Goal: Find specific page/section: Find specific page/section

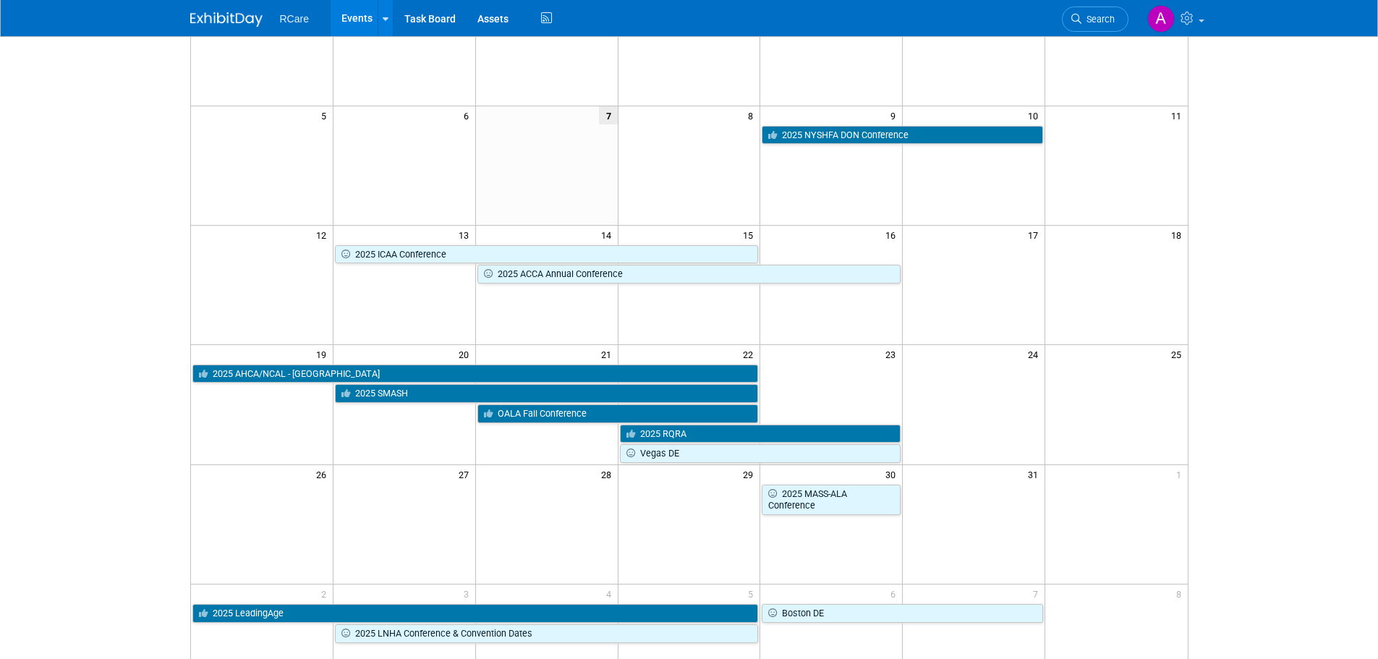
scroll to position [217, 0]
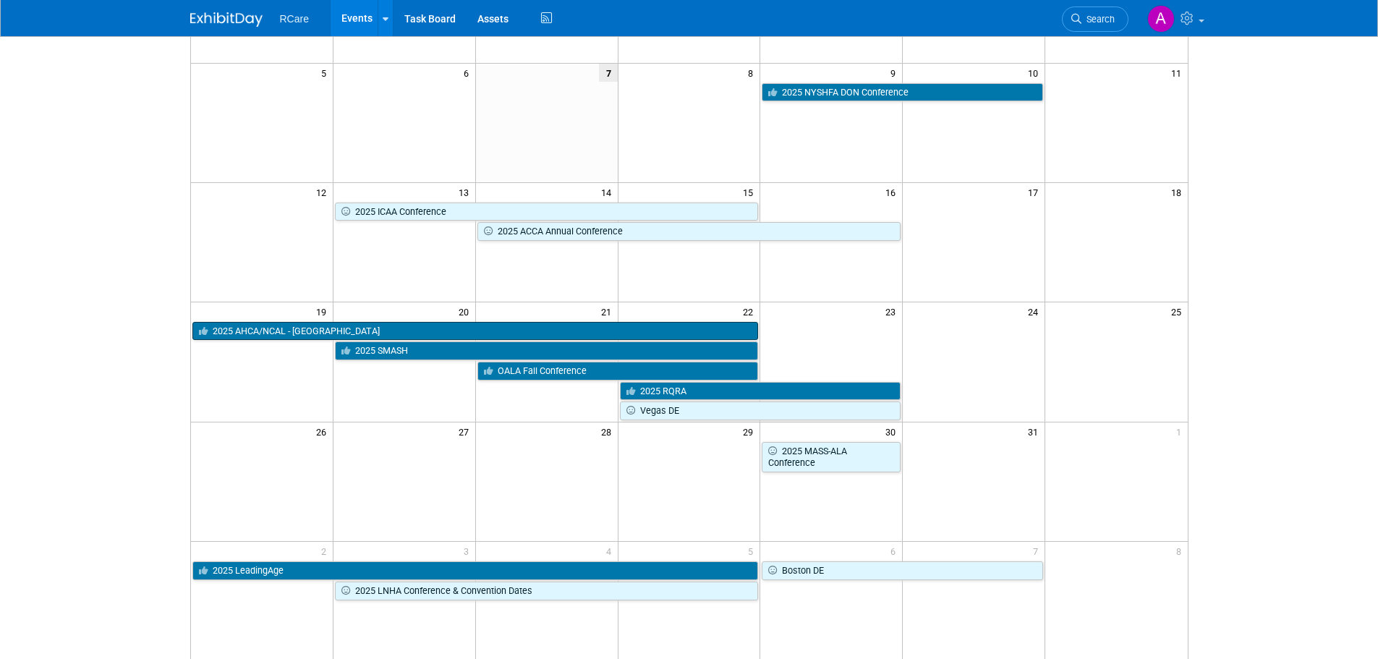
click at [486, 332] on link "2025 AHCA/NCAL - [GEOGRAPHIC_DATA]" at bounding box center [475, 331] width 567 height 19
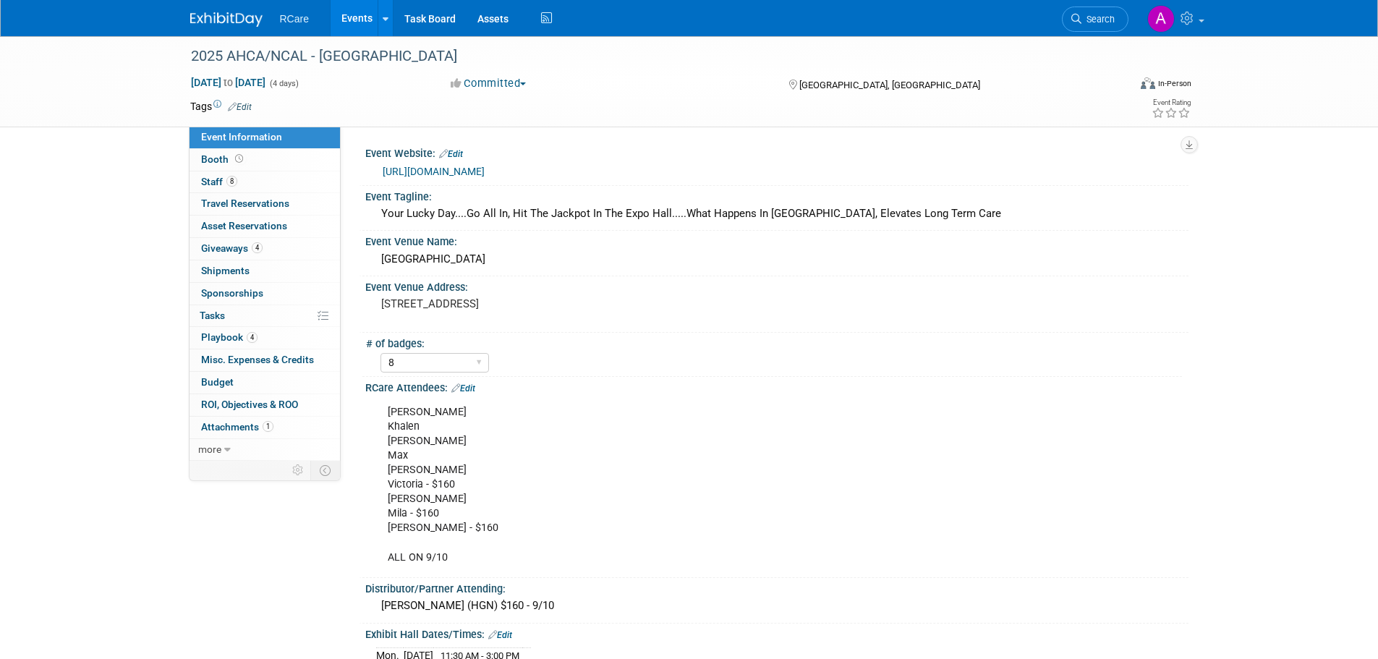
select select "8"
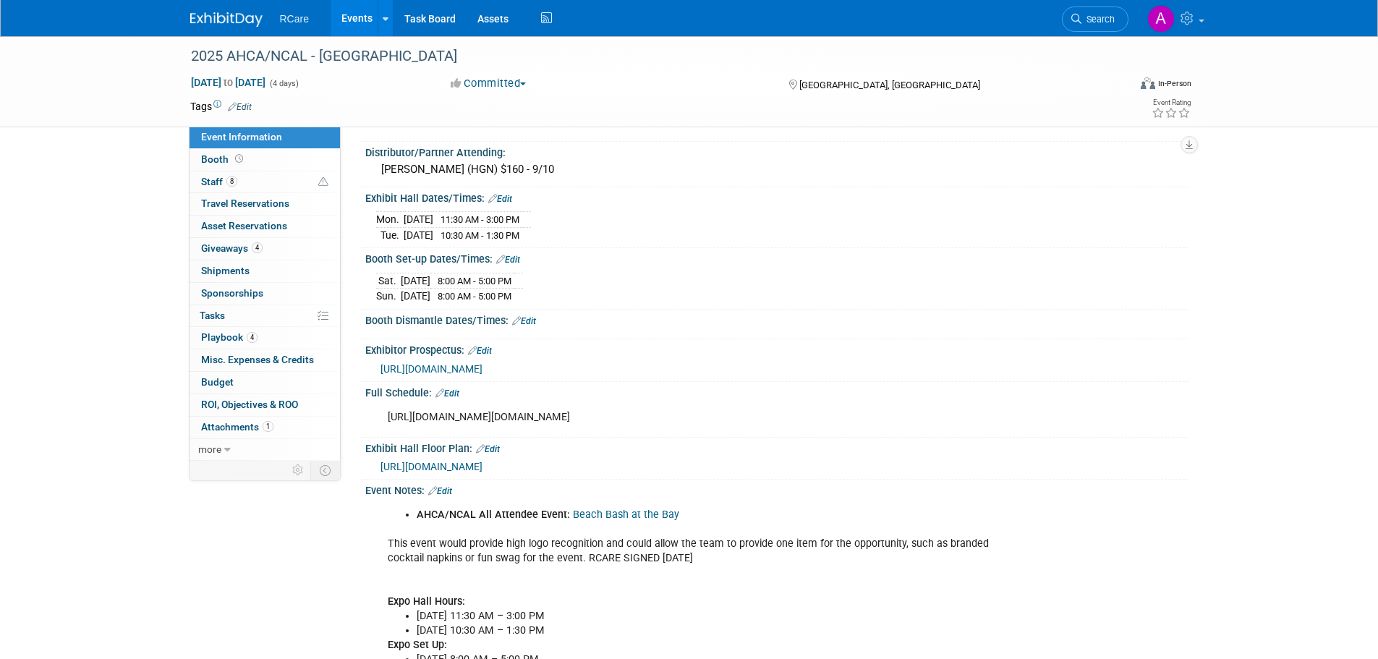
scroll to position [393, 0]
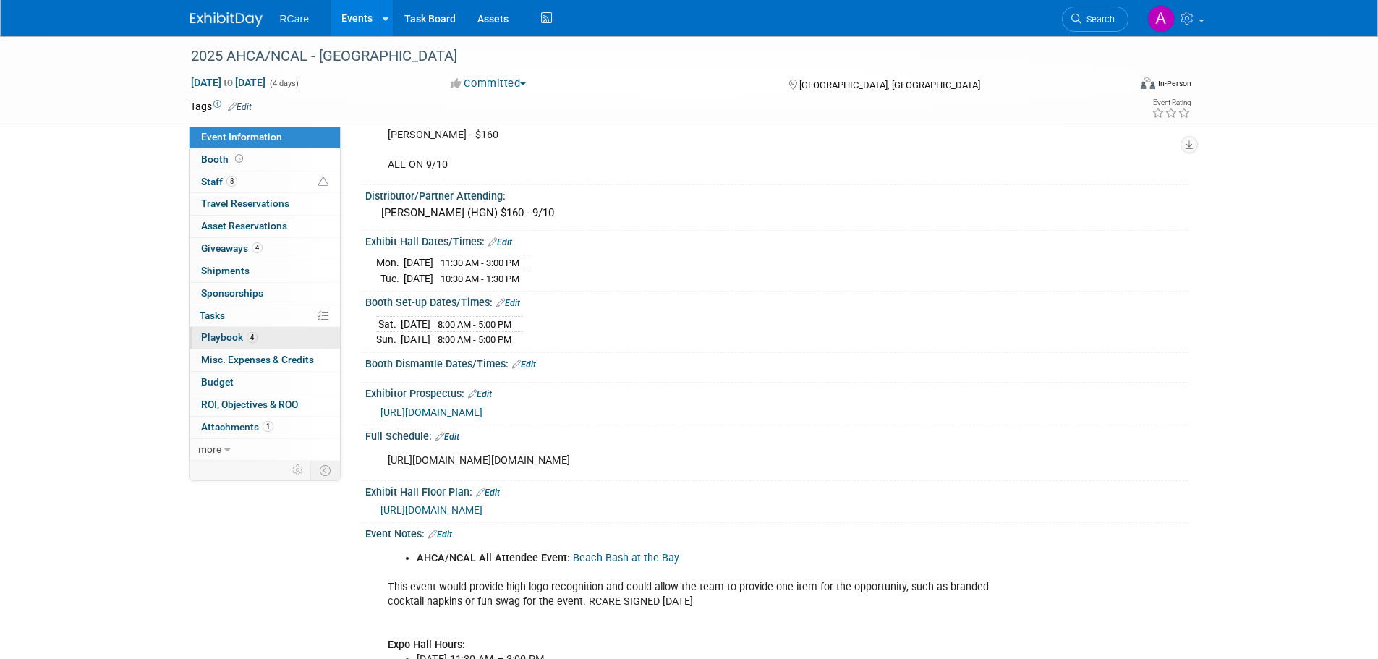
click at [221, 339] on span "Playbook 4" at bounding box center [229, 337] width 56 height 12
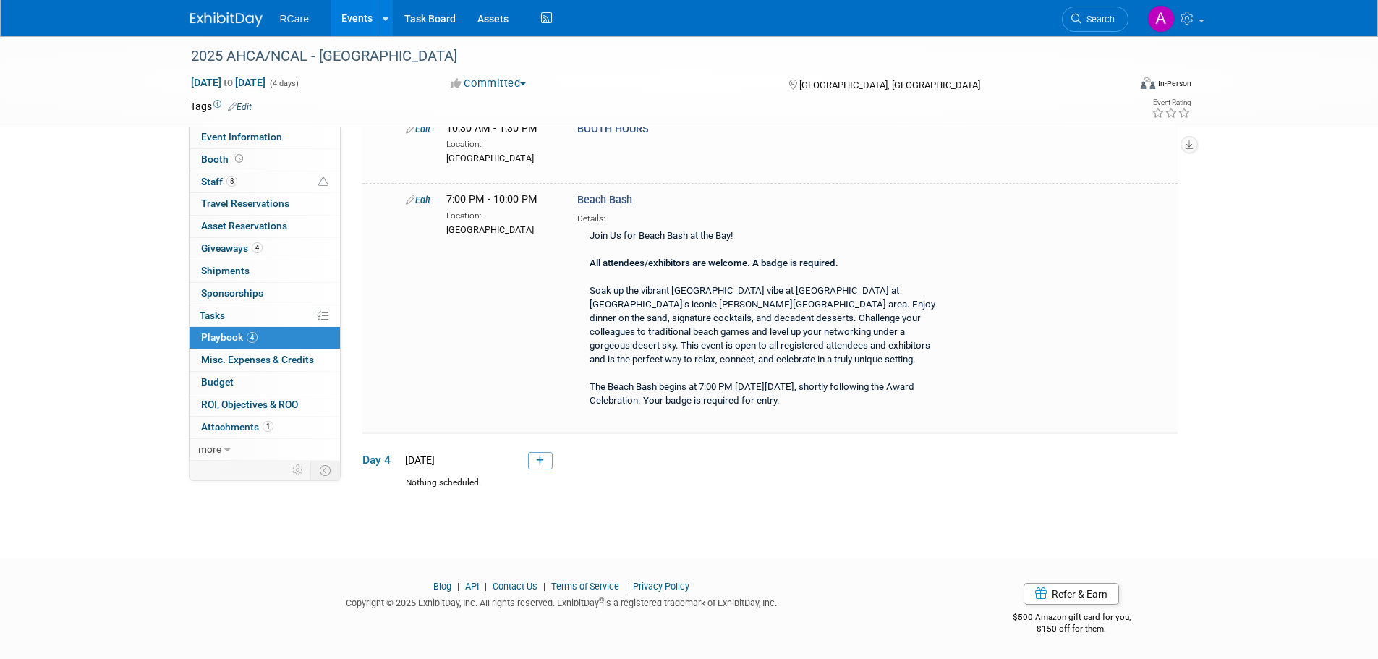
scroll to position [0, 0]
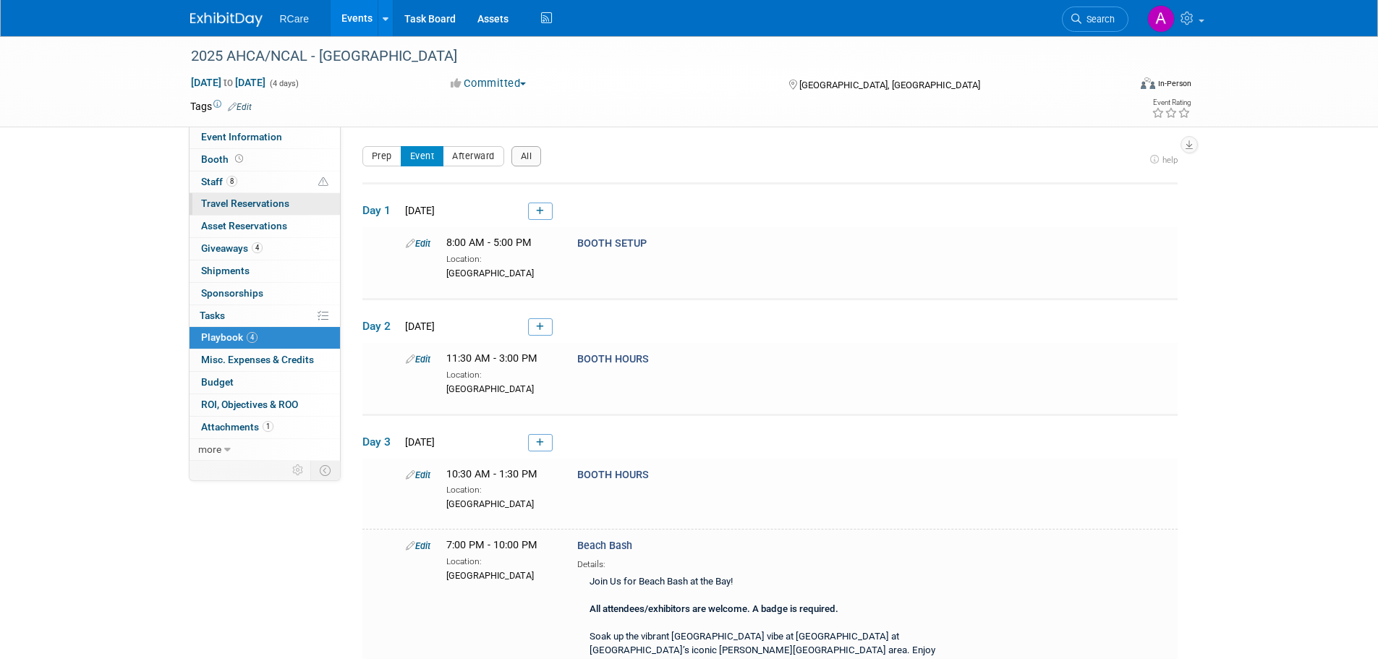
click at [230, 205] on span "Travel Reservations 0" at bounding box center [245, 204] width 88 height 12
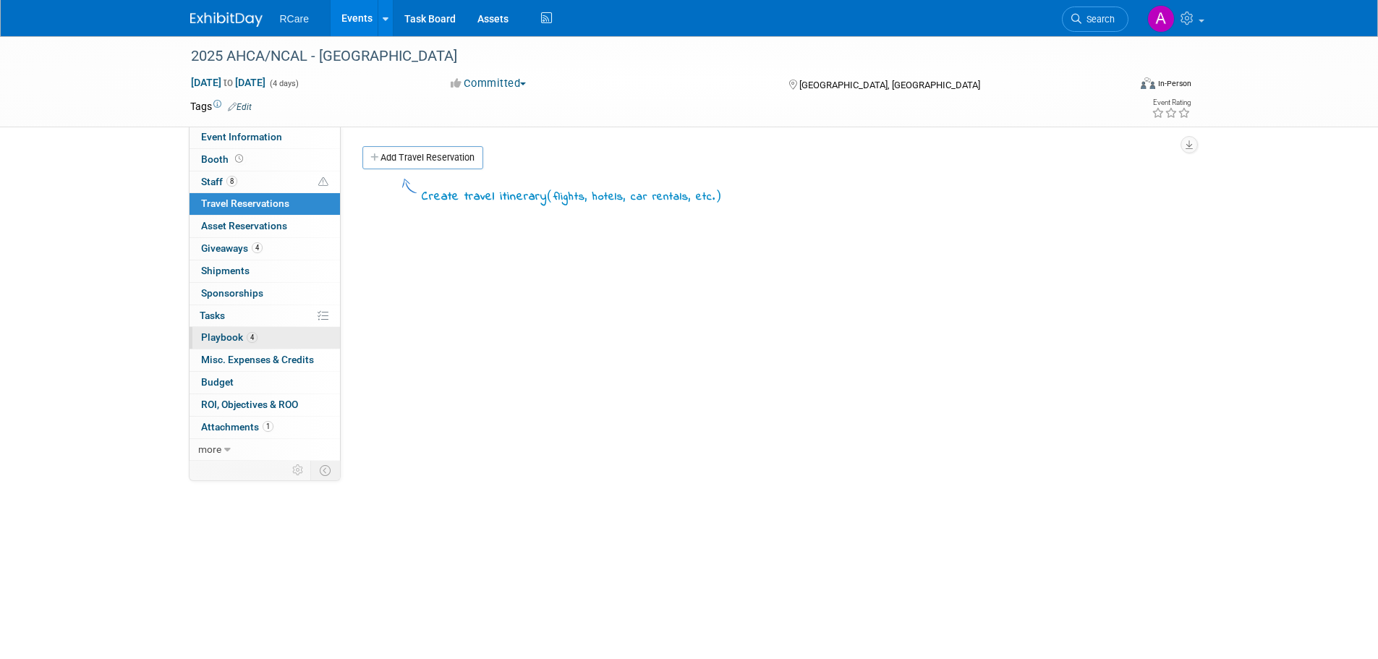
click at [226, 336] on span "Playbook 4" at bounding box center [229, 337] width 56 height 12
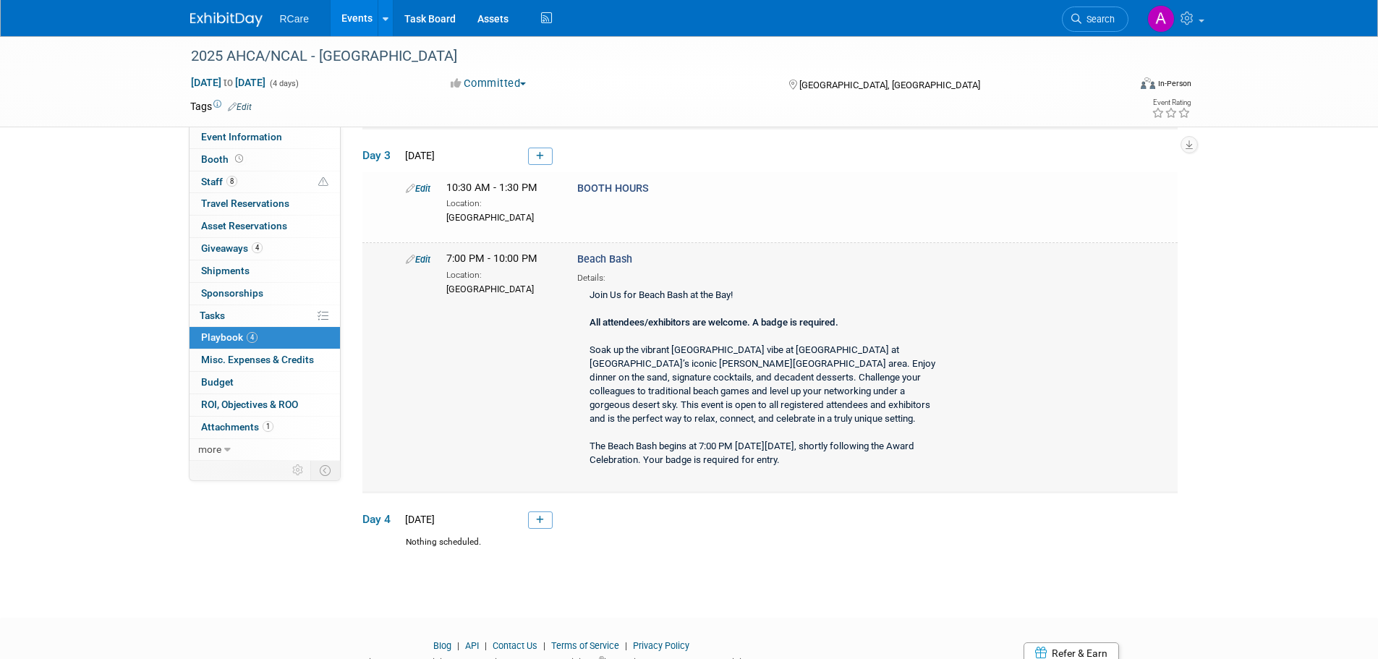
scroll to position [346, 0]
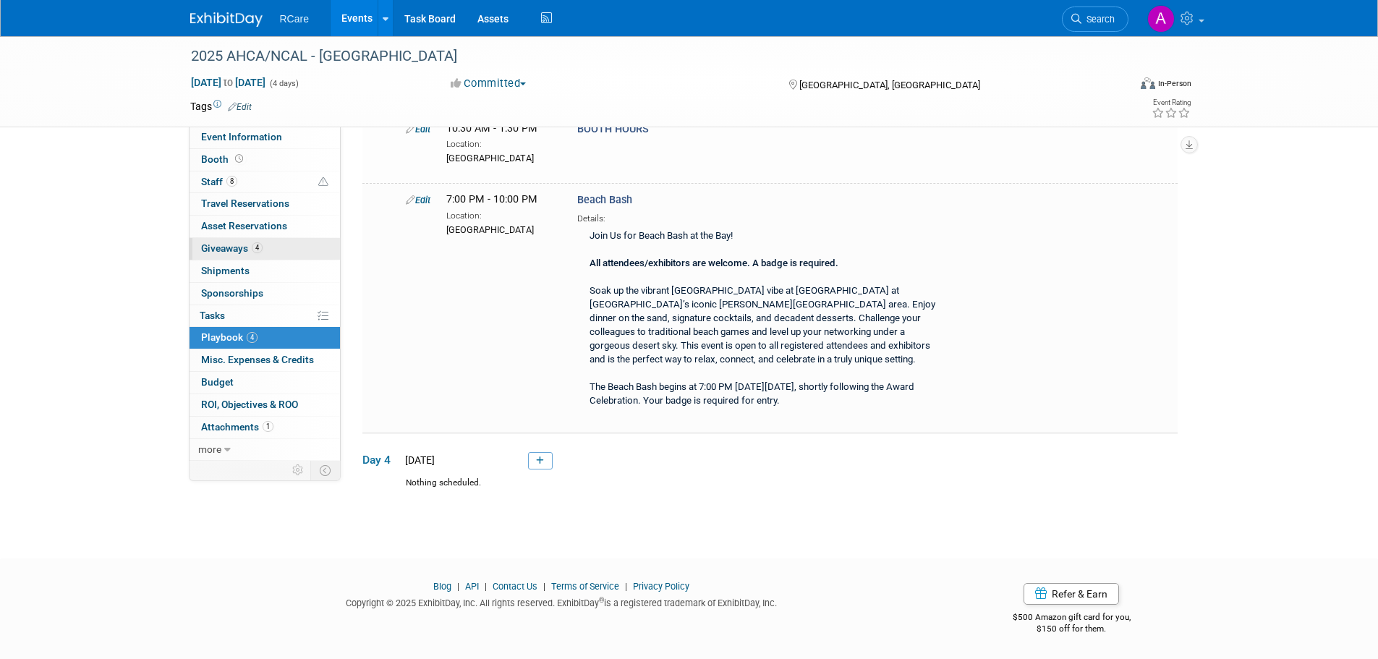
click at [232, 246] on span "Giveaways 4" at bounding box center [231, 248] width 61 height 12
